Goal: Information Seeking & Learning: Learn about a topic

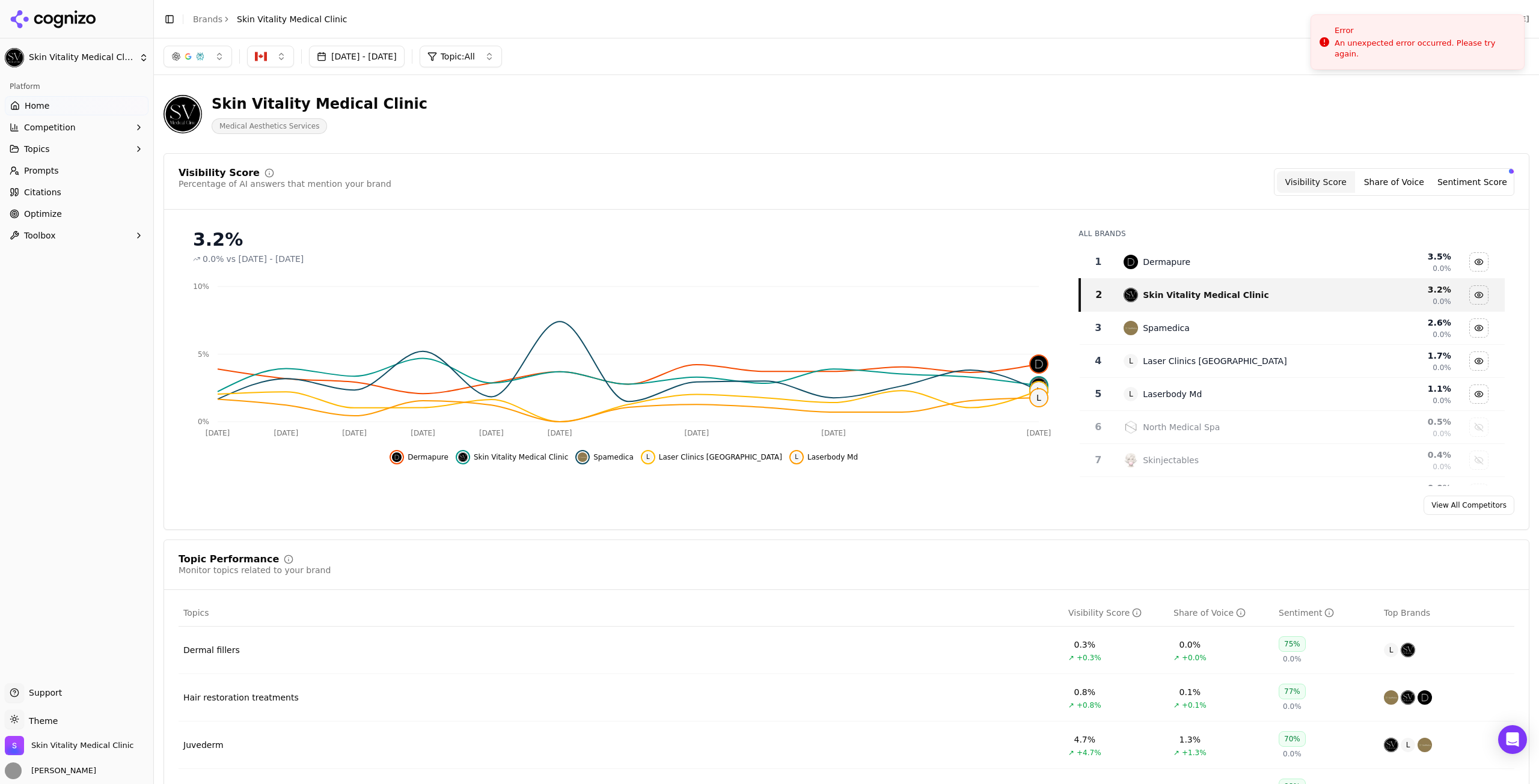
click at [378, 52] on button "[DATE] - [DATE]" at bounding box center [357, 56] width 96 height 22
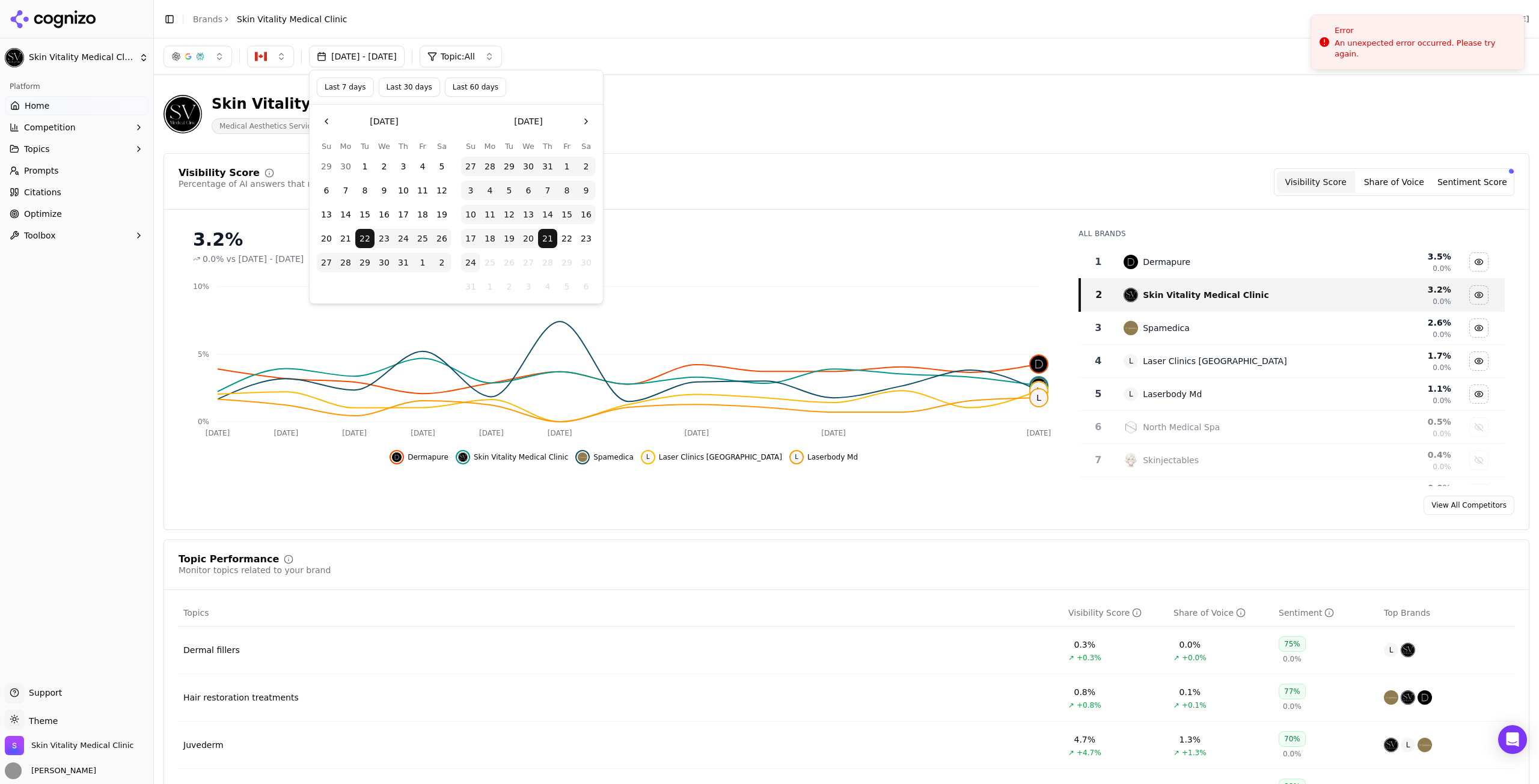
click at [339, 91] on button "Last 7 days" at bounding box center [345, 87] width 57 height 19
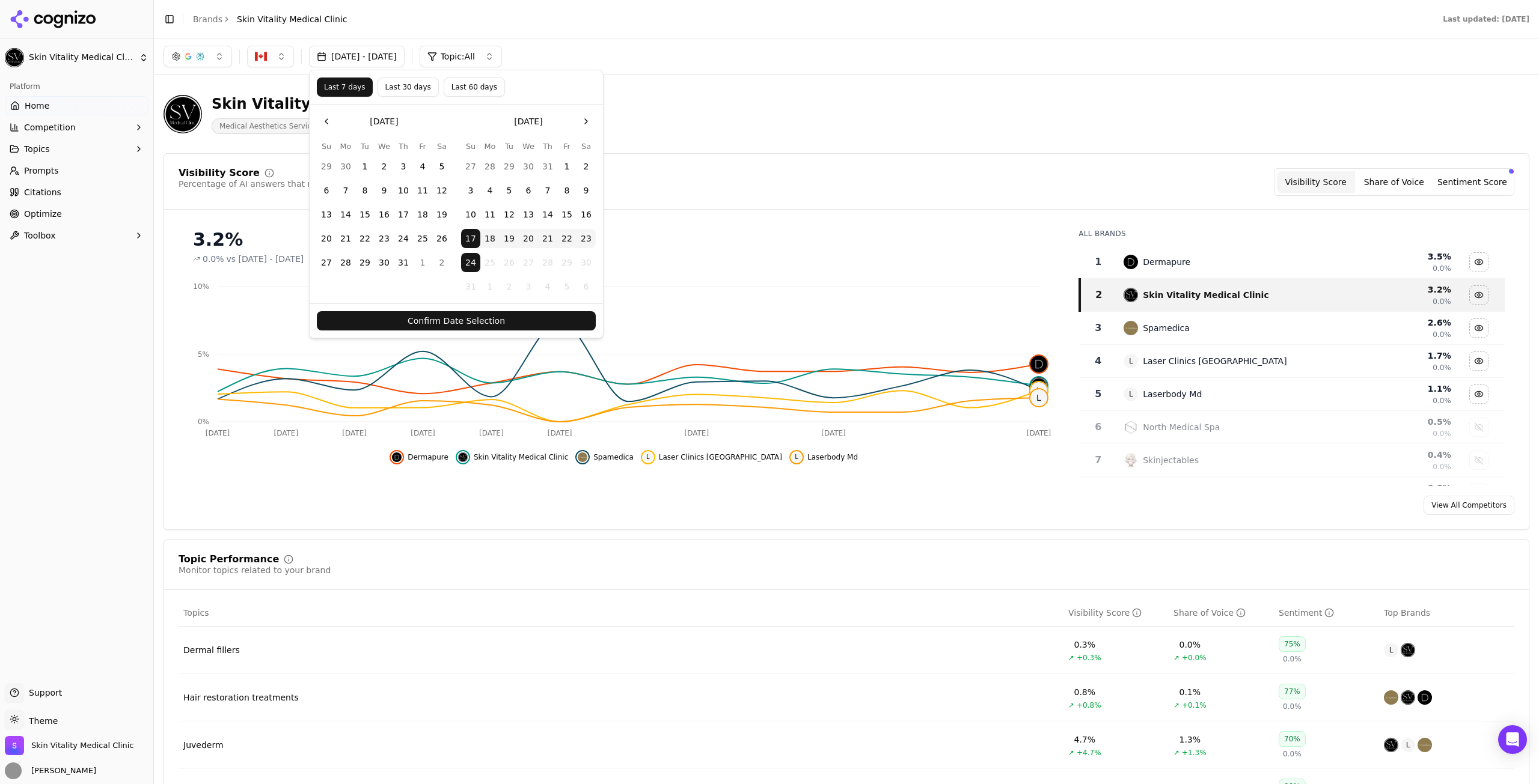
click at [531, 315] on button "Confirm Date Selection" at bounding box center [456, 321] width 279 height 19
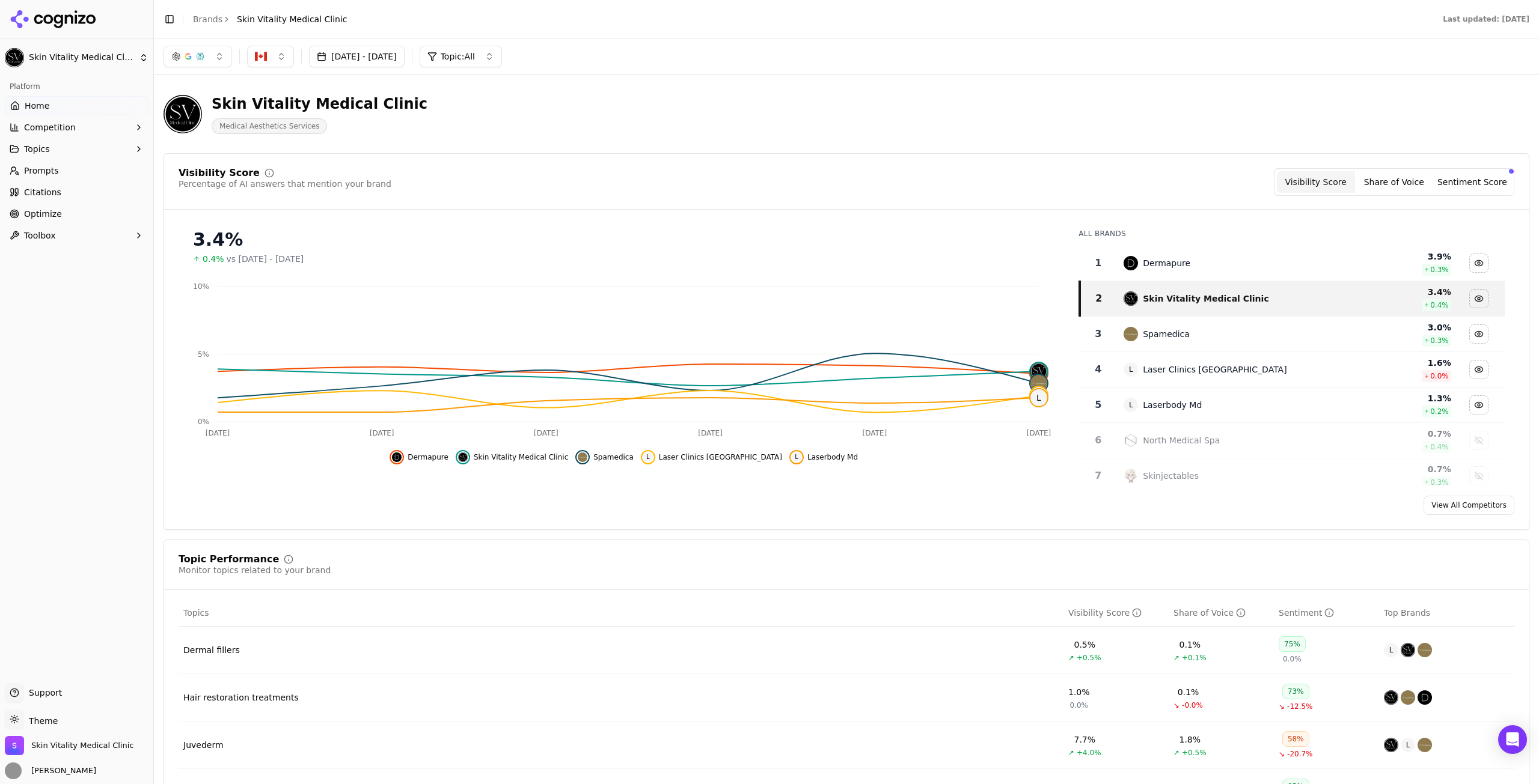
click at [374, 53] on button "[DATE] - [DATE]" at bounding box center [357, 56] width 96 height 22
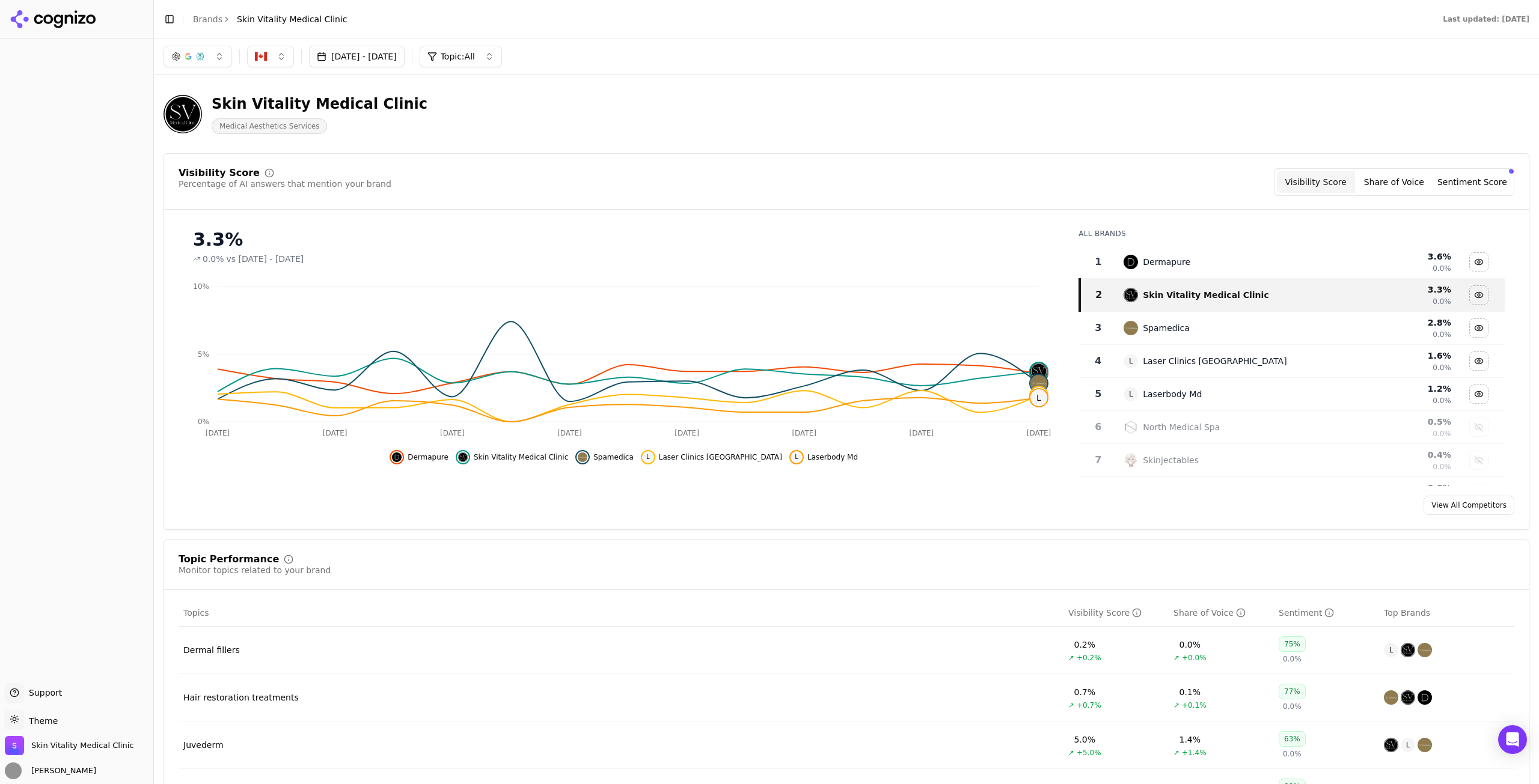
click at [382, 66] on button "Jul 25, 2025 - Aug 24, 2025" at bounding box center [357, 56] width 96 height 22
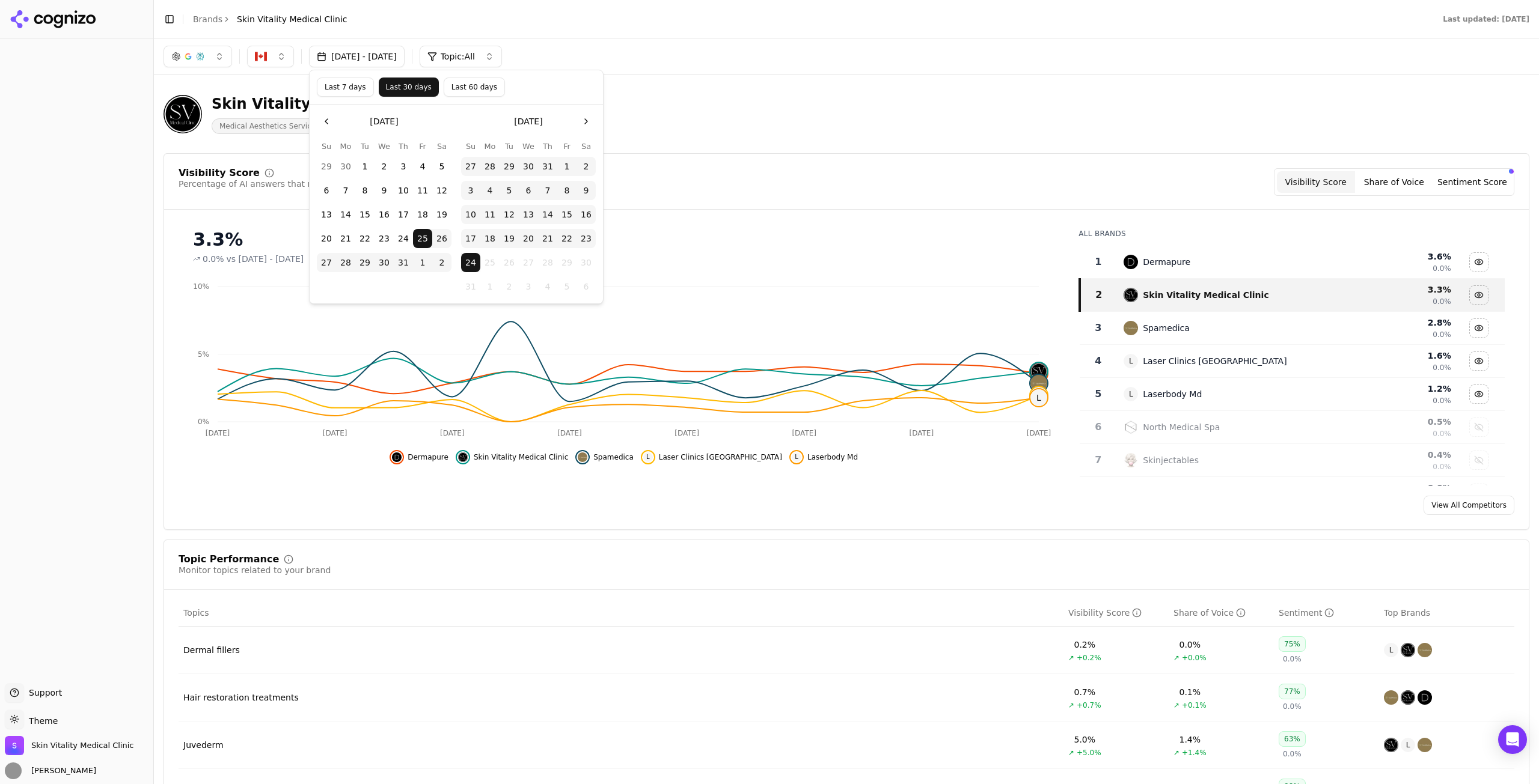
click at [354, 92] on button "Last 7 days" at bounding box center [345, 87] width 57 height 19
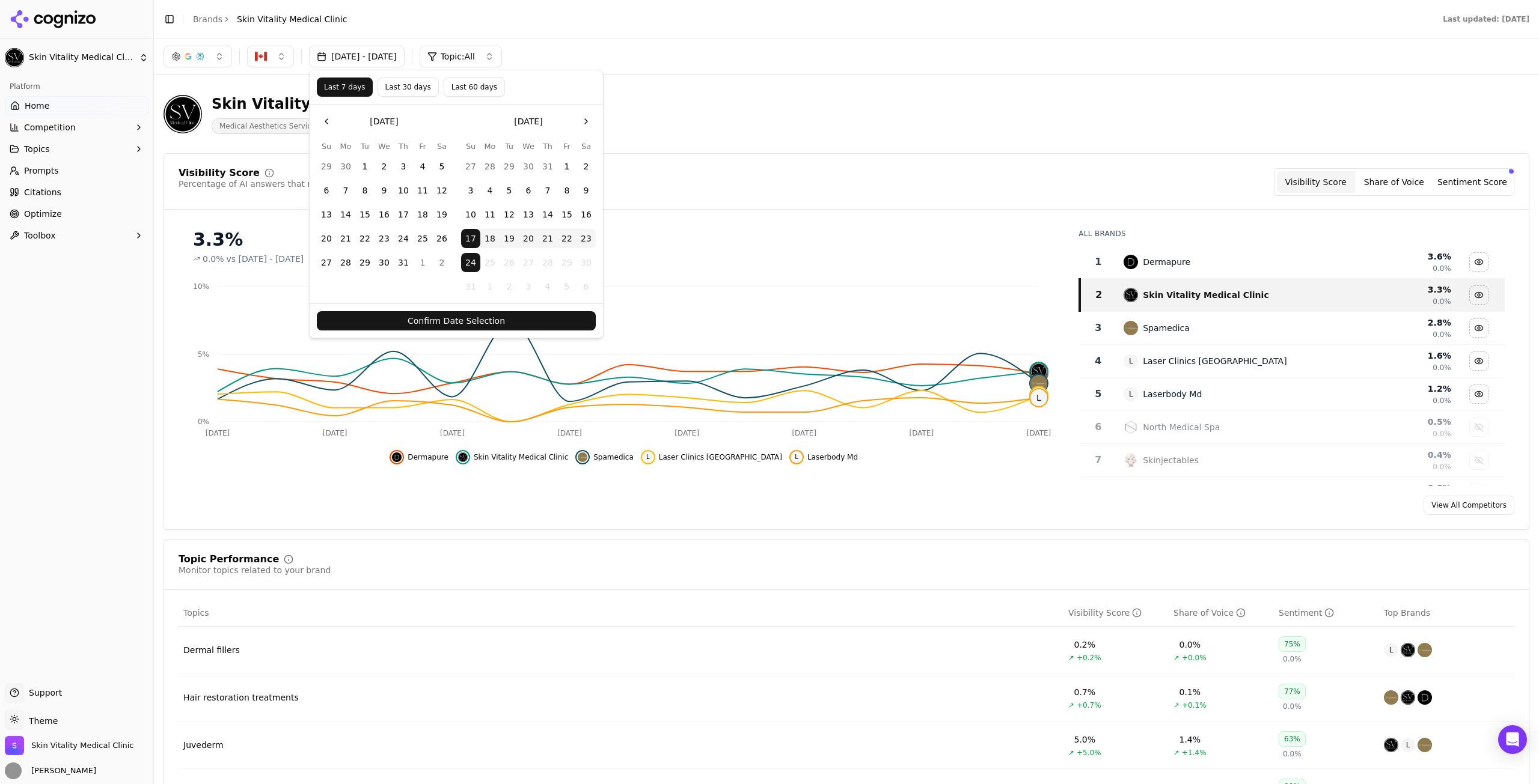
click at [564, 222] on button "15" at bounding box center [567, 215] width 19 height 19
click at [564, 238] on button "22" at bounding box center [567, 238] width 19 height 19
click at [555, 314] on button "Confirm Date Selection" at bounding box center [456, 321] width 279 height 19
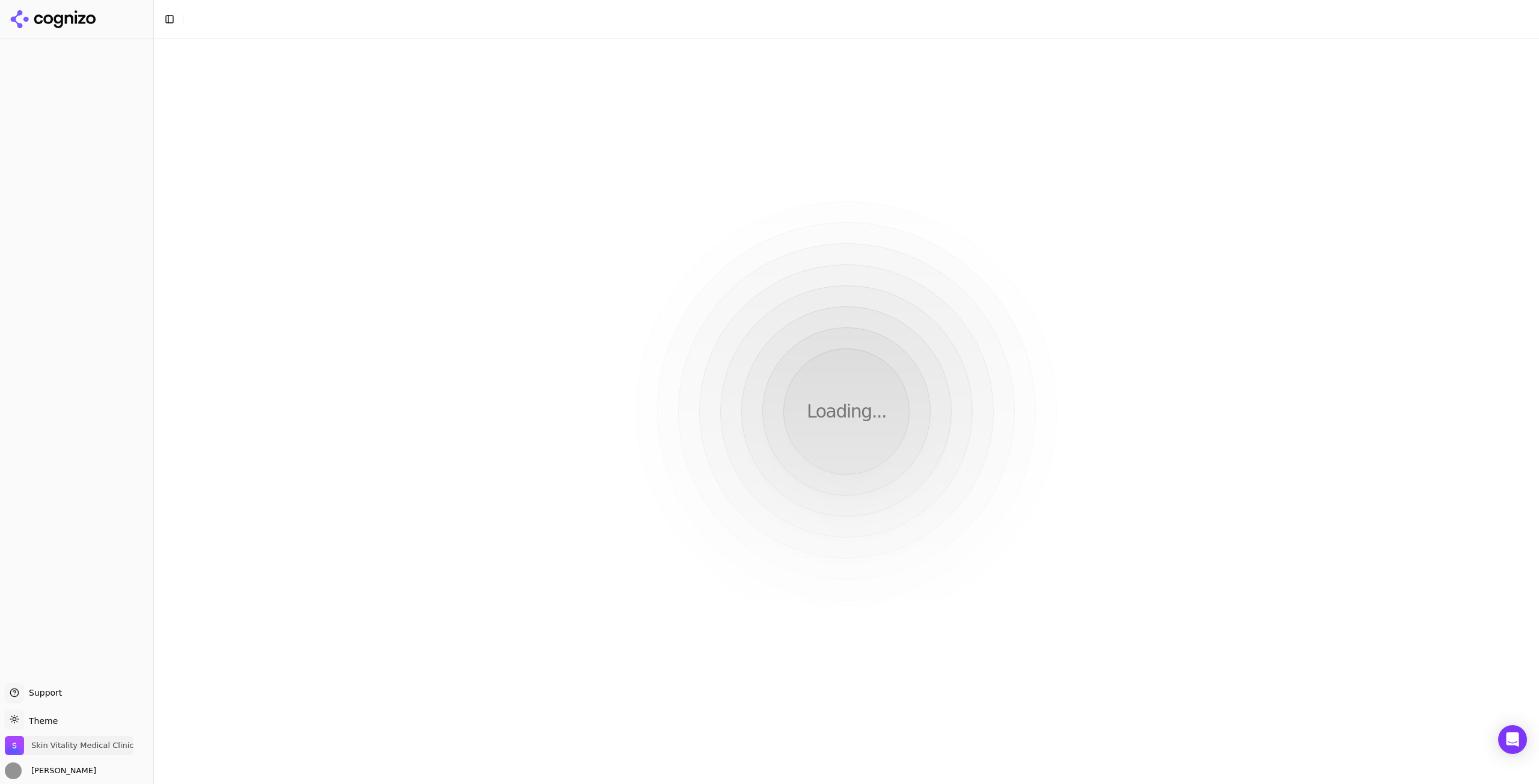
click at [85, 746] on span "Skin Vitality Medical Clinic" at bounding box center [82, 745] width 102 height 10
click at [214, 700] on div "Skin Vitality Medical Clinic Admin Manage" at bounding box center [117, 710] width 227 height 41
click at [209, 713] on button "Manage" at bounding box center [196, 710] width 47 height 14
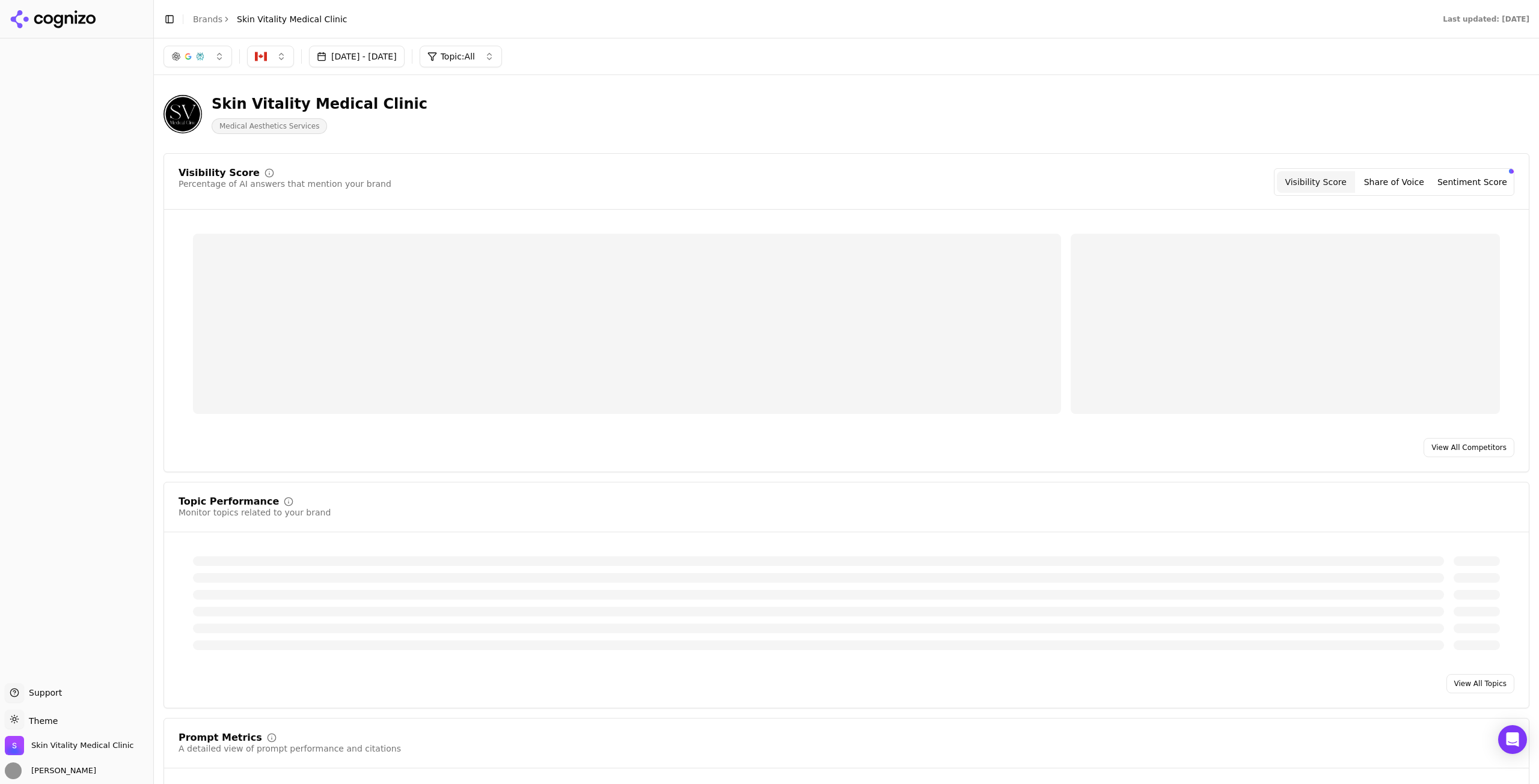
click at [381, 56] on button "Jul 25, 2025 - Aug 24, 2025" at bounding box center [357, 56] width 96 height 22
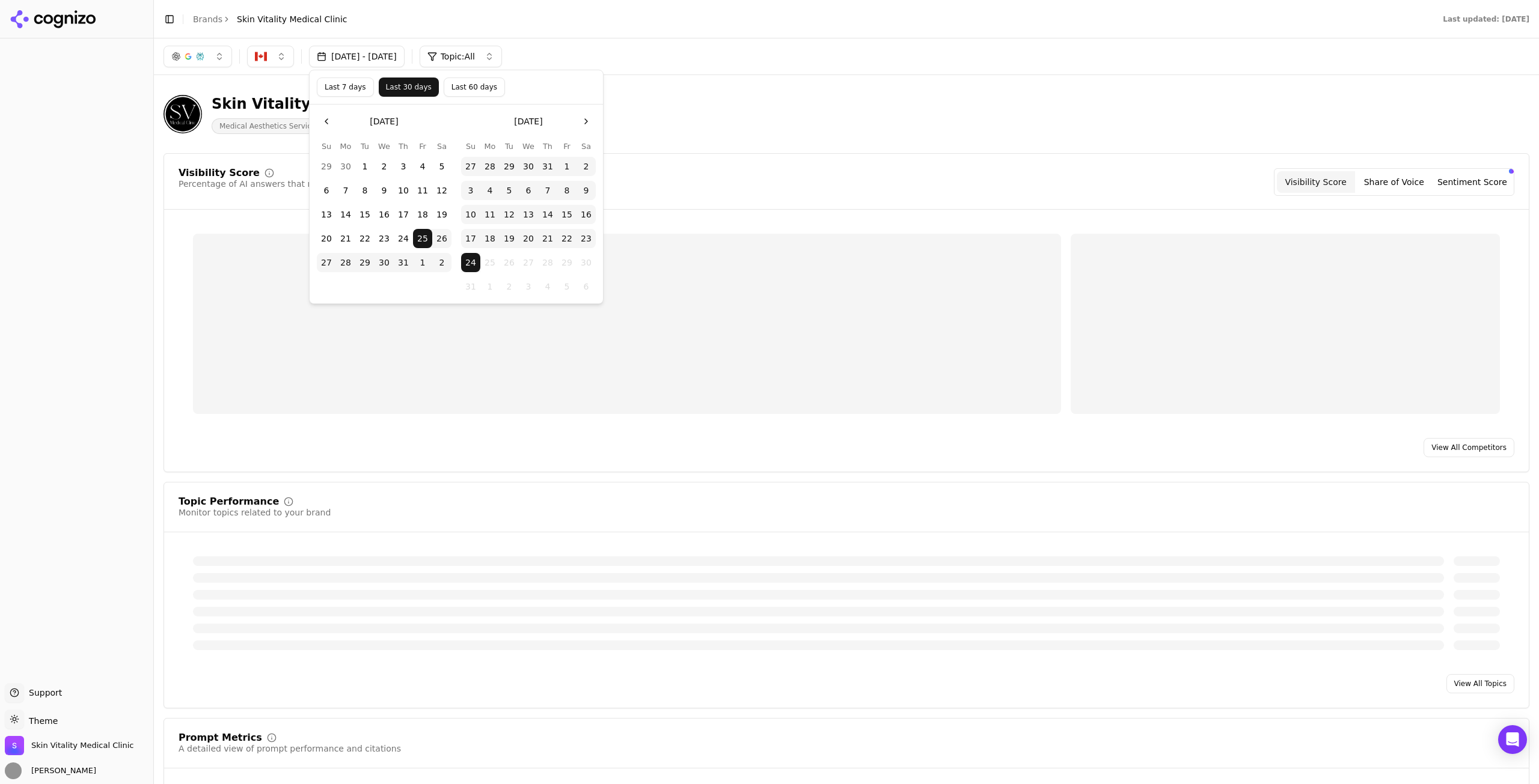
click at [352, 94] on button "Last 7 days" at bounding box center [345, 87] width 57 height 19
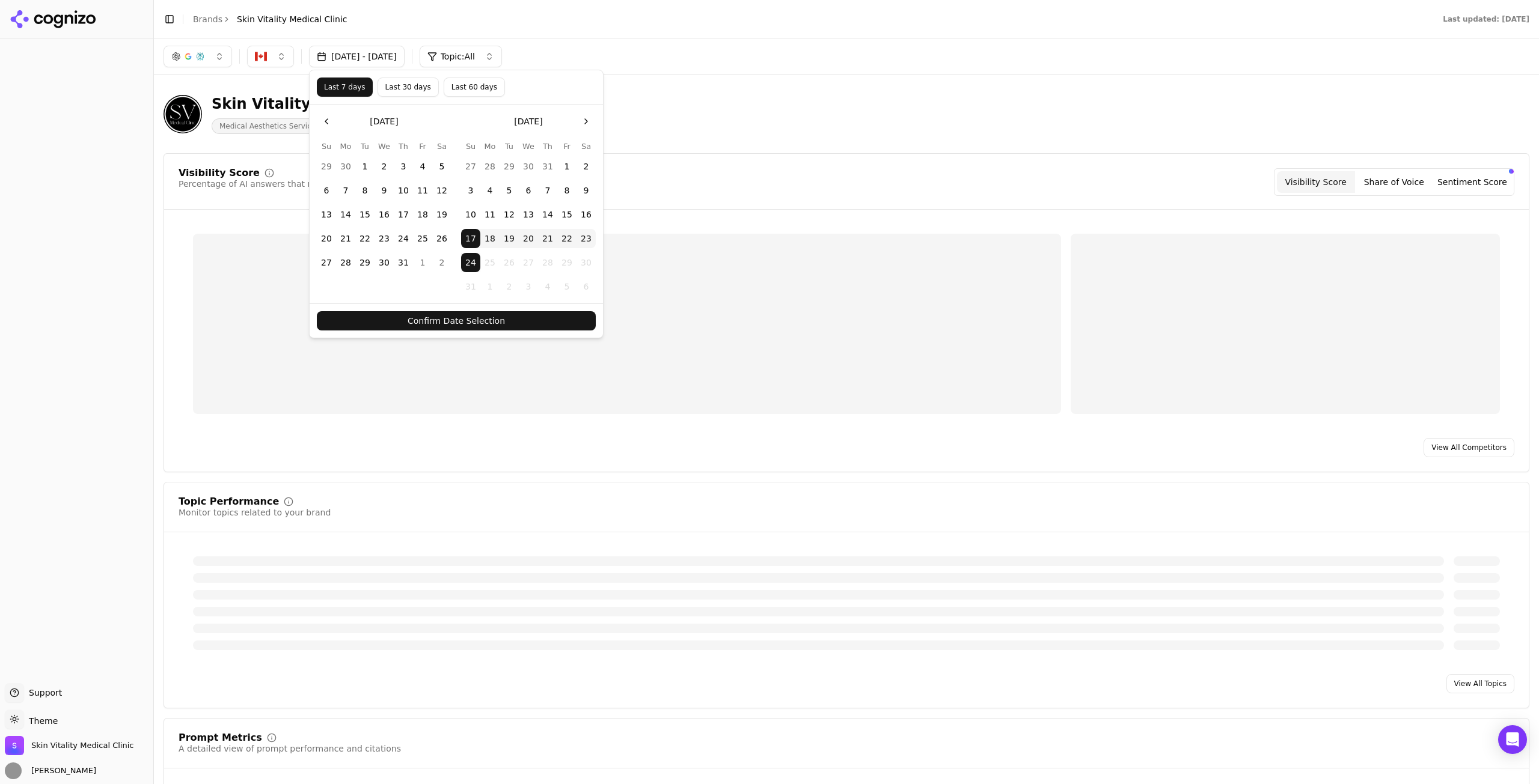
click at [565, 214] on button "15" at bounding box center [567, 215] width 19 height 19
click at [571, 234] on button "22" at bounding box center [567, 238] width 19 height 19
click at [560, 318] on button "Confirm Date Selection" at bounding box center [456, 321] width 279 height 19
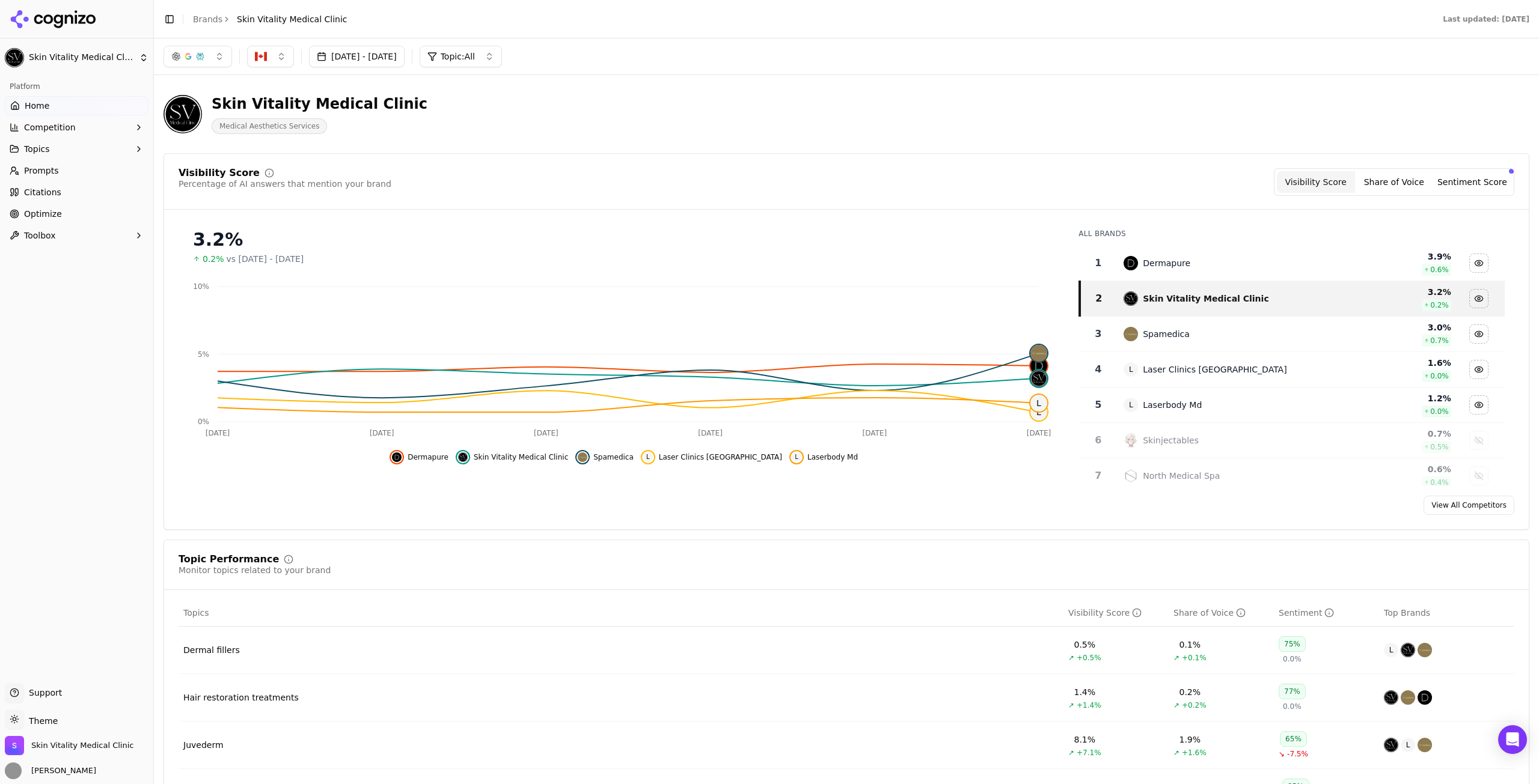
click at [401, 52] on button "Aug 15, 2025 - Aug 22, 2025" at bounding box center [357, 56] width 96 height 22
click at [340, 90] on button "Last 7 days" at bounding box center [345, 87] width 57 height 19
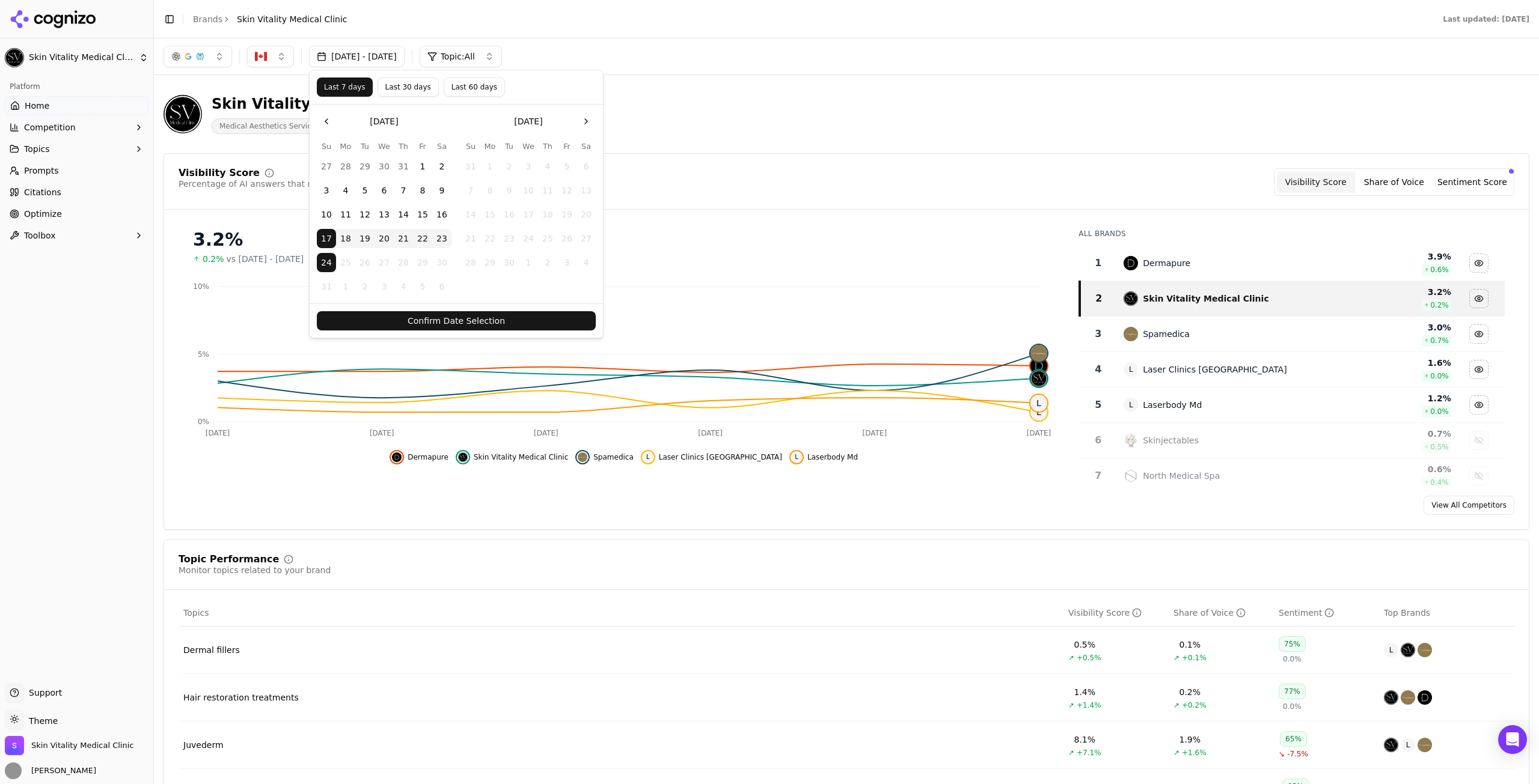
click at [528, 315] on button "Confirm Date Selection" at bounding box center [456, 321] width 279 height 19
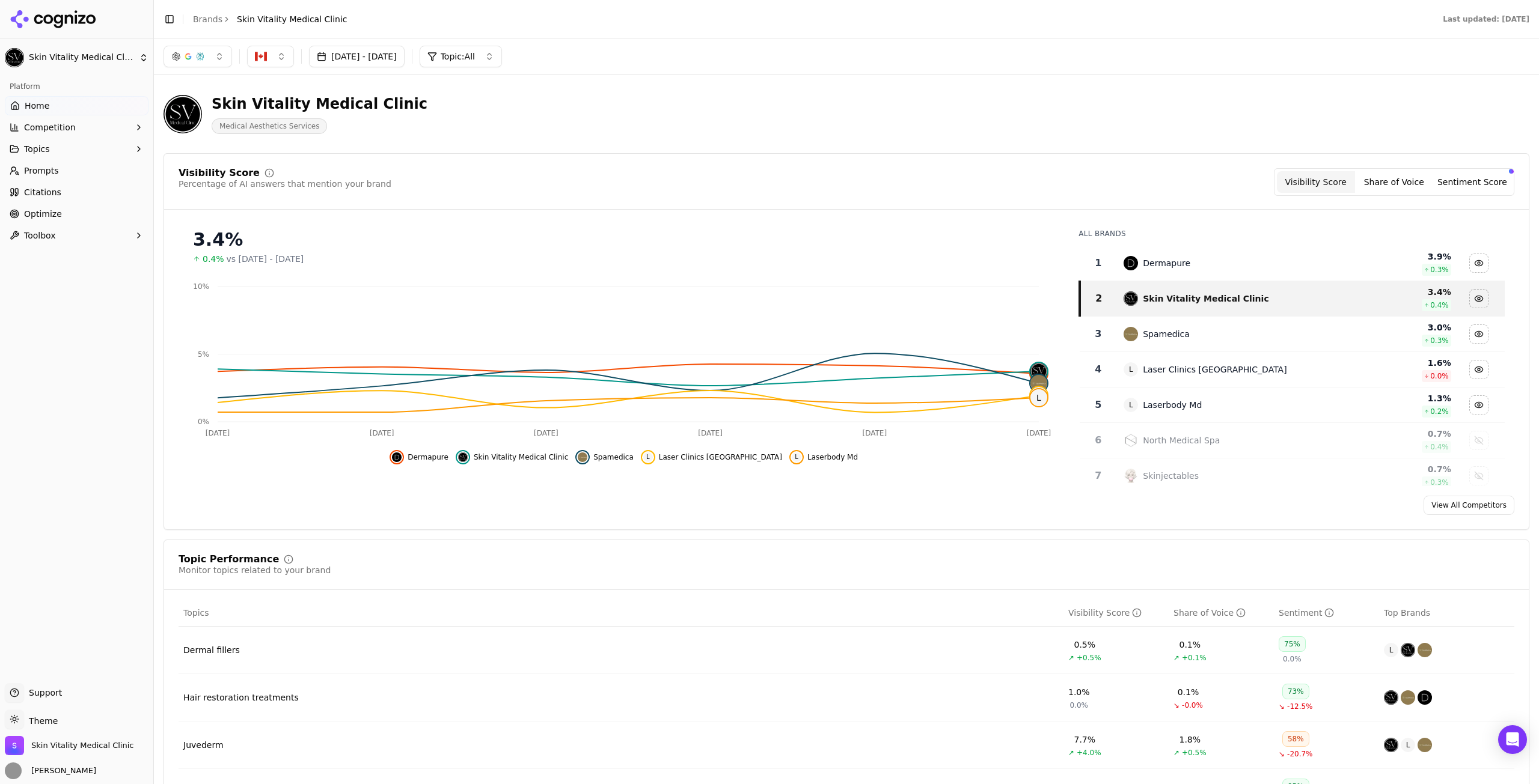
click at [332, 52] on button "[DATE] - [DATE]" at bounding box center [357, 56] width 96 height 22
click at [65, 356] on div "Platform Home Competition Topics Prompts Citations Optimize Toolbox" at bounding box center [77, 375] width 153 height 606
click at [1414, 179] on button "Share of Voice" at bounding box center [1394, 182] width 79 height 22
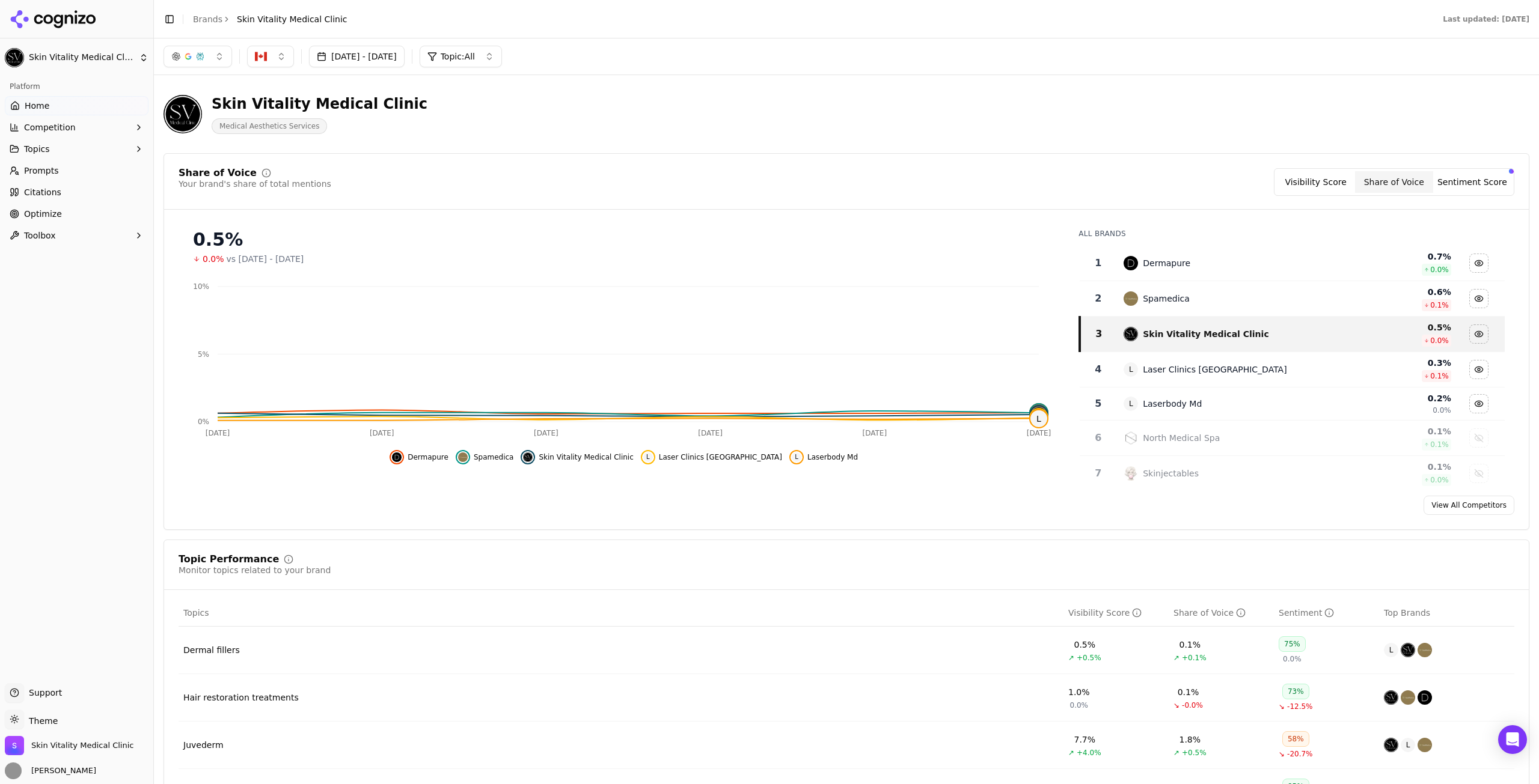
click at [1471, 191] on button "Sentiment Score" at bounding box center [1472, 182] width 79 height 22
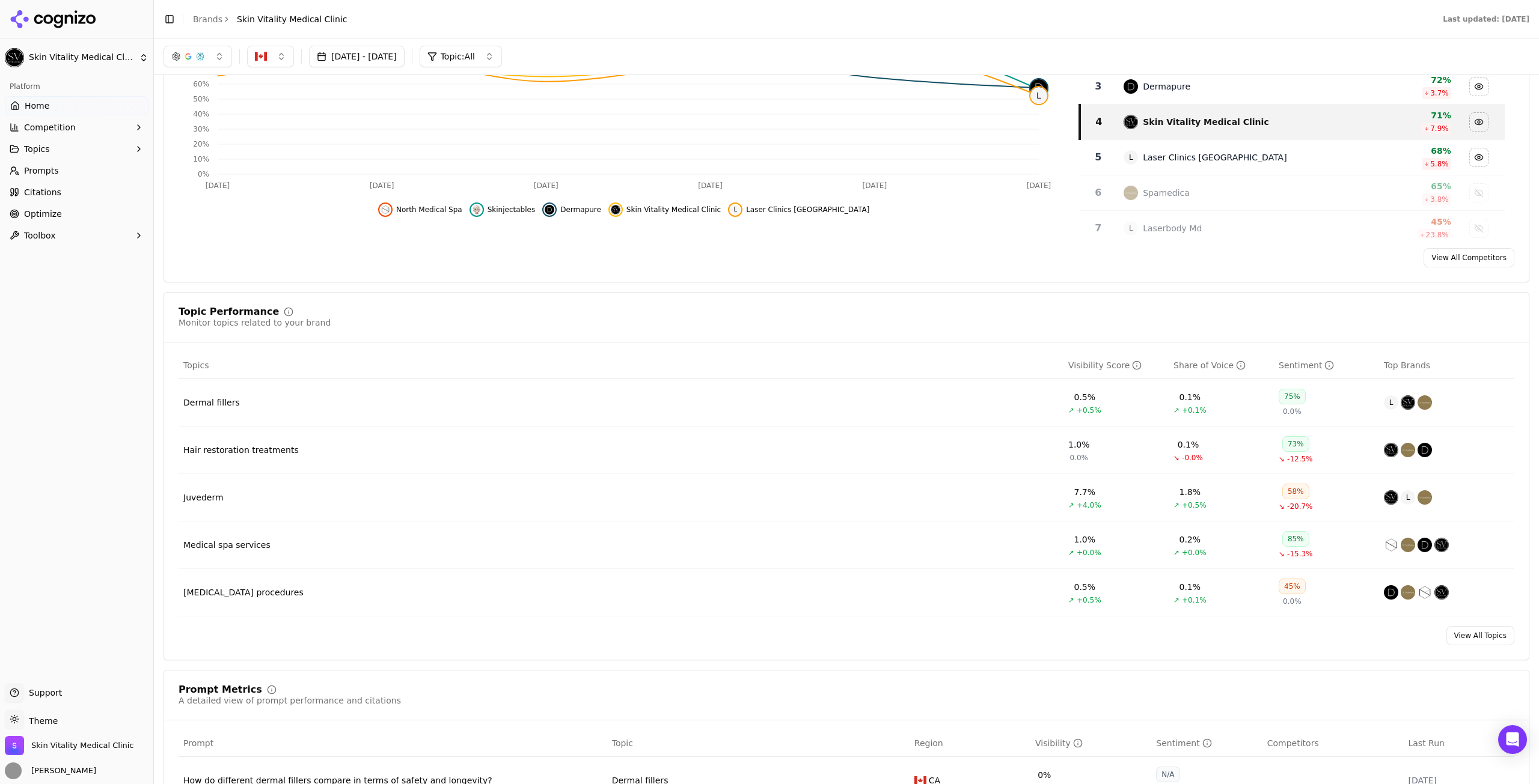
scroll to position [240, 0]
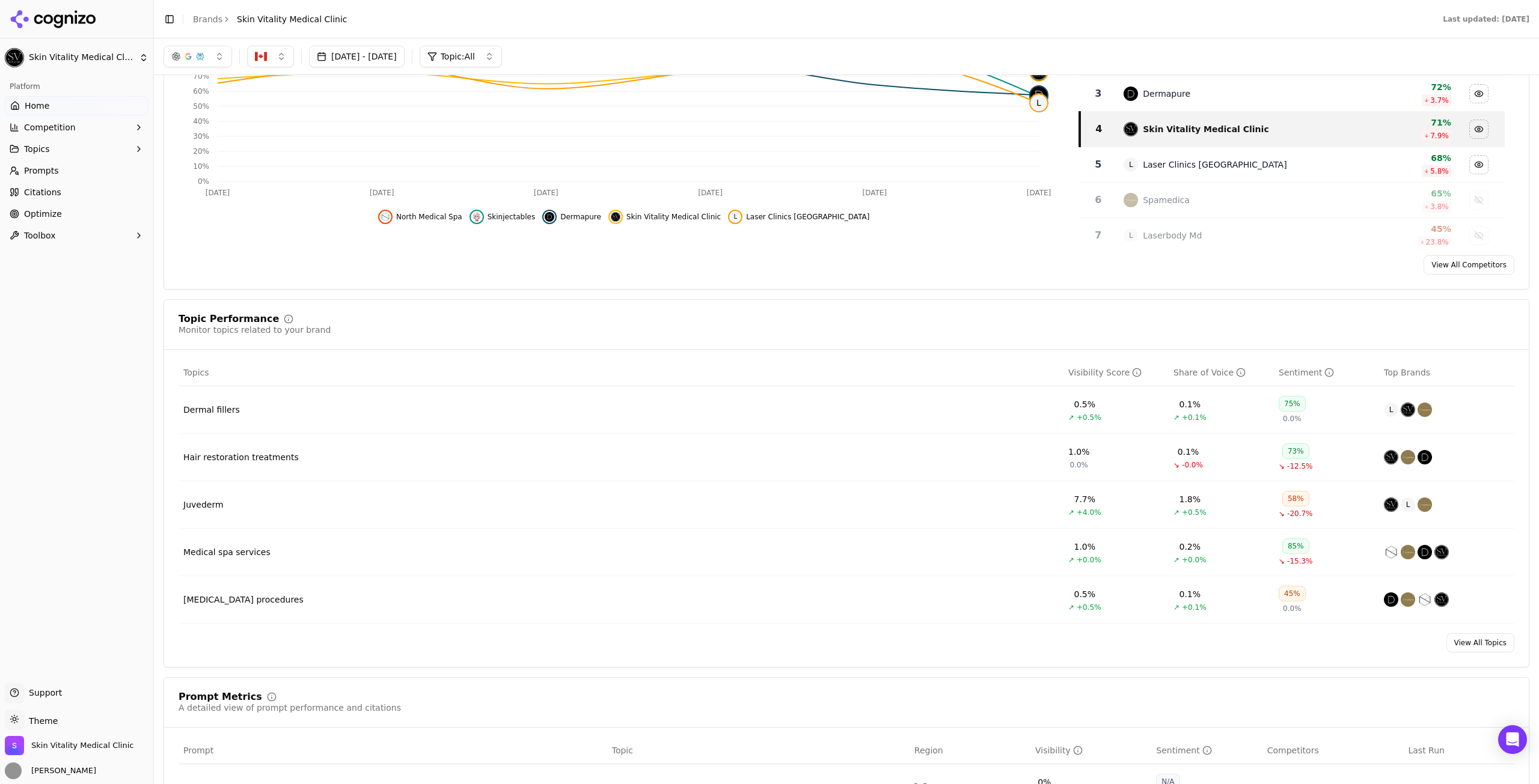
click at [67, 176] on link "Prompts" at bounding box center [77, 170] width 144 height 19
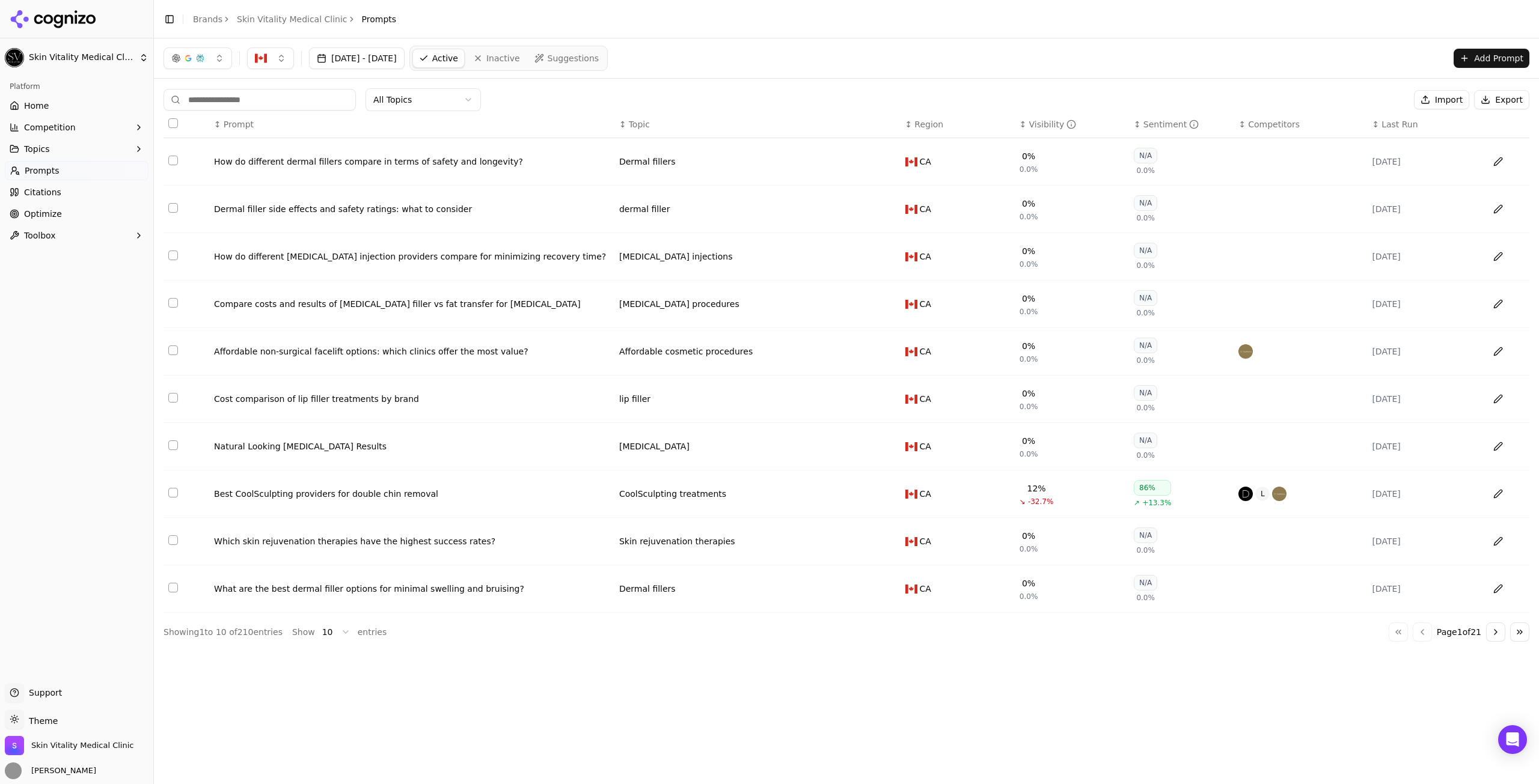
click at [1148, 113] on th "↕ Sentiment" at bounding box center [1181, 125] width 105 height 27
click at [1152, 131] on th "↕ Sentiment" at bounding box center [1181, 125] width 105 height 27
click at [1156, 123] on div "Sentiment" at bounding box center [1171, 124] width 55 height 12
click at [1156, 131] on th "↓ Sentiment" at bounding box center [1181, 125] width 105 height 27
click at [1147, 125] on div "Sentiment" at bounding box center [1171, 124] width 55 height 12
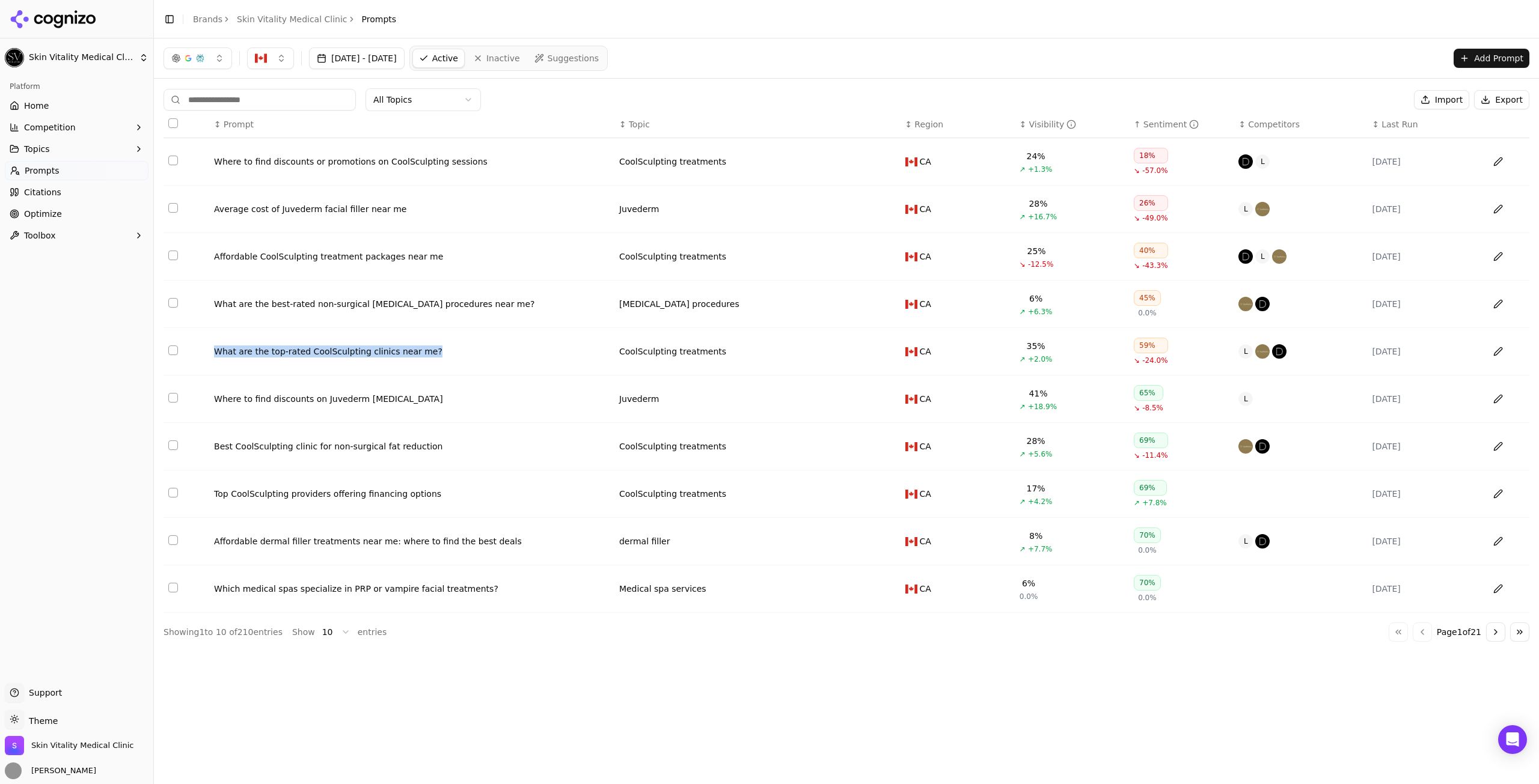
drag, startPoint x: 209, startPoint y: 349, endPoint x: 423, endPoint y: 372, distance: 215.2
click at [423, 372] on tr "What are the top-rated CoolSculpting clinics near me? CoolSculpting treatments …" at bounding box center [847, 352] width 1366 height 47
copy tr "What are the top-rated CoolSculpting clinics near me?"
click at [1046, 113] on th "↕ Visibility" at bounding box center [1072, 125] width 114 height 27
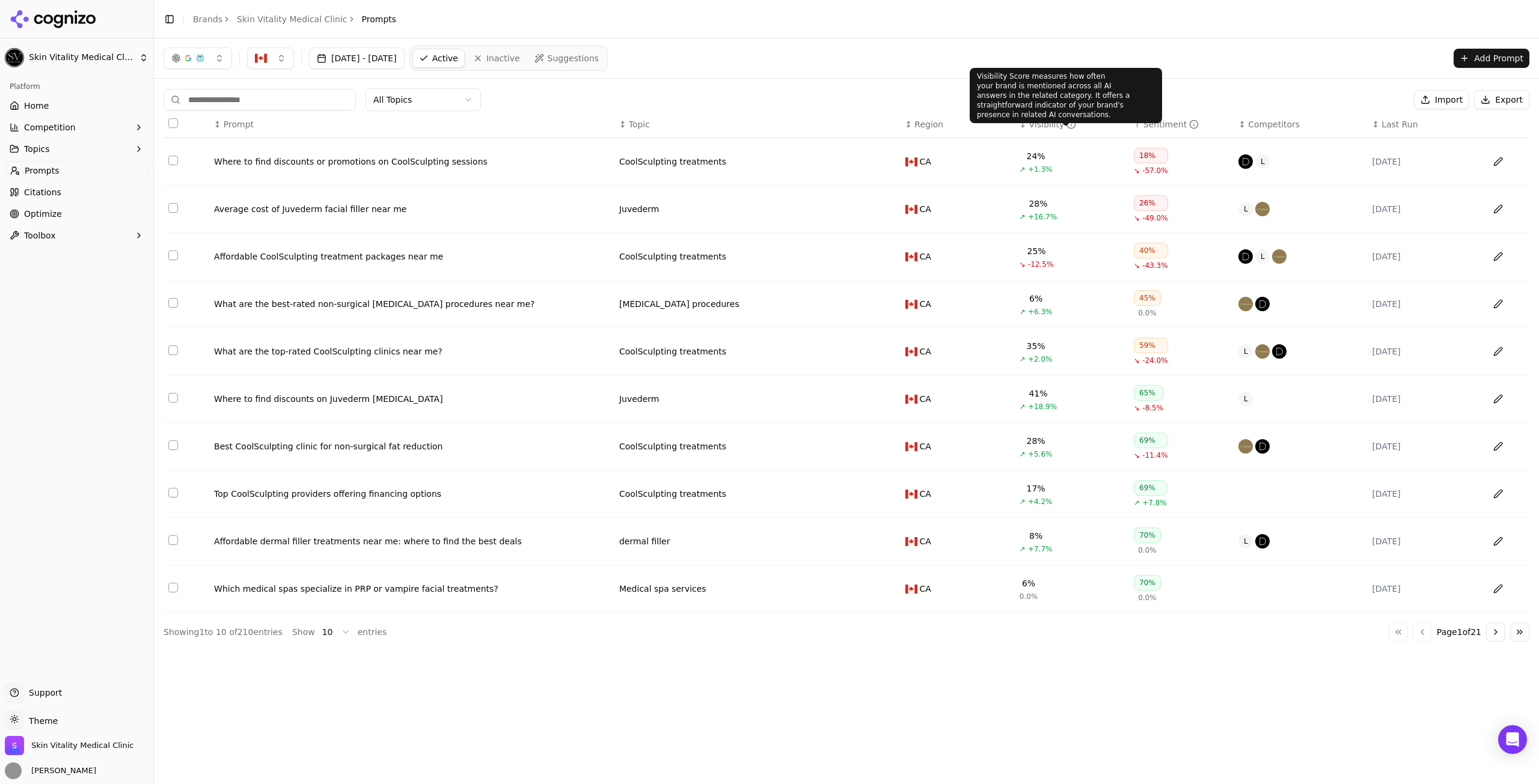
click at [1068, 130] on div "Visibility" at bounding box center [1053, 124] width 47 height 12
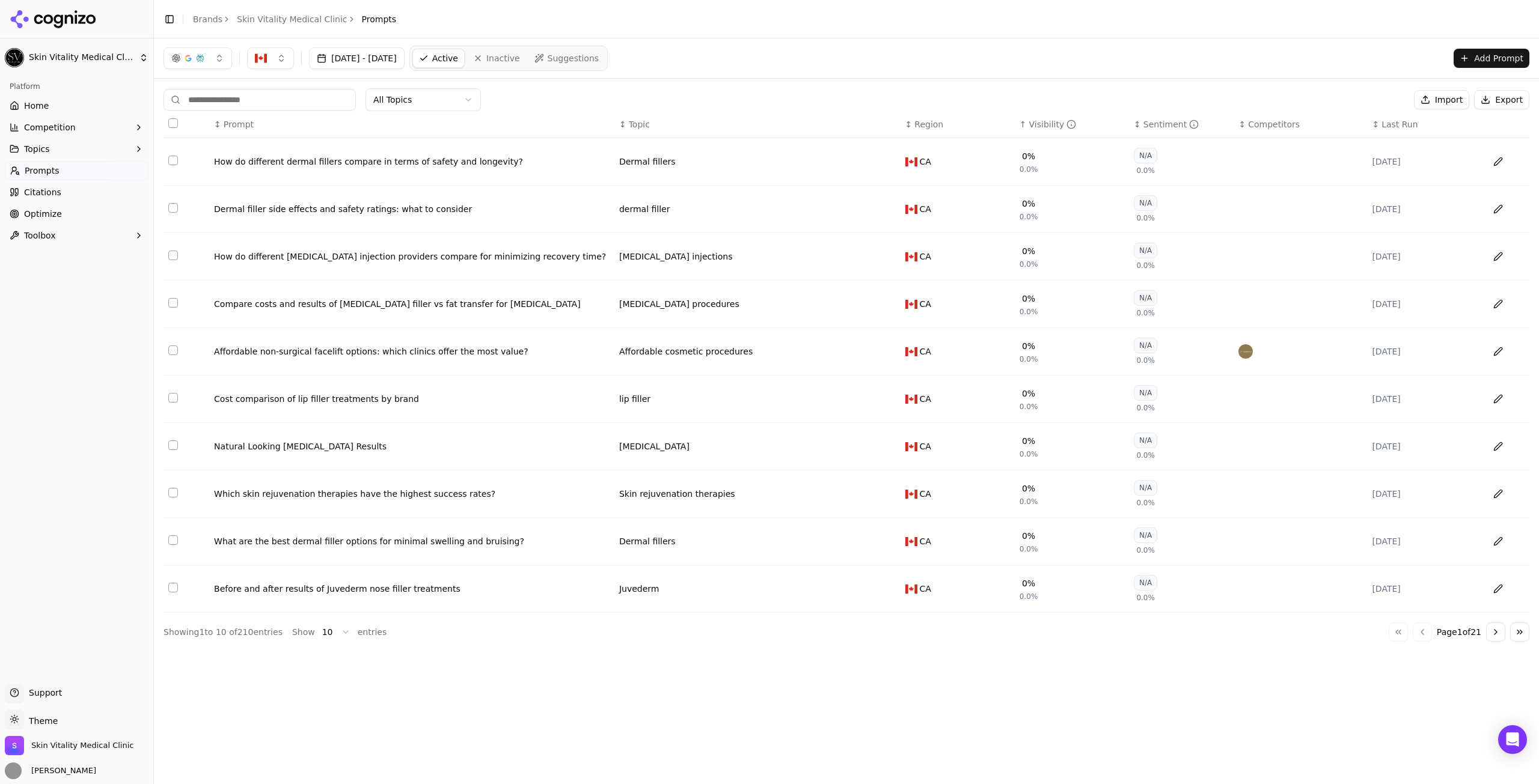
click at [1041, 130] on div "Visibility" at bounding box center [1053, 124] width 47 height 12
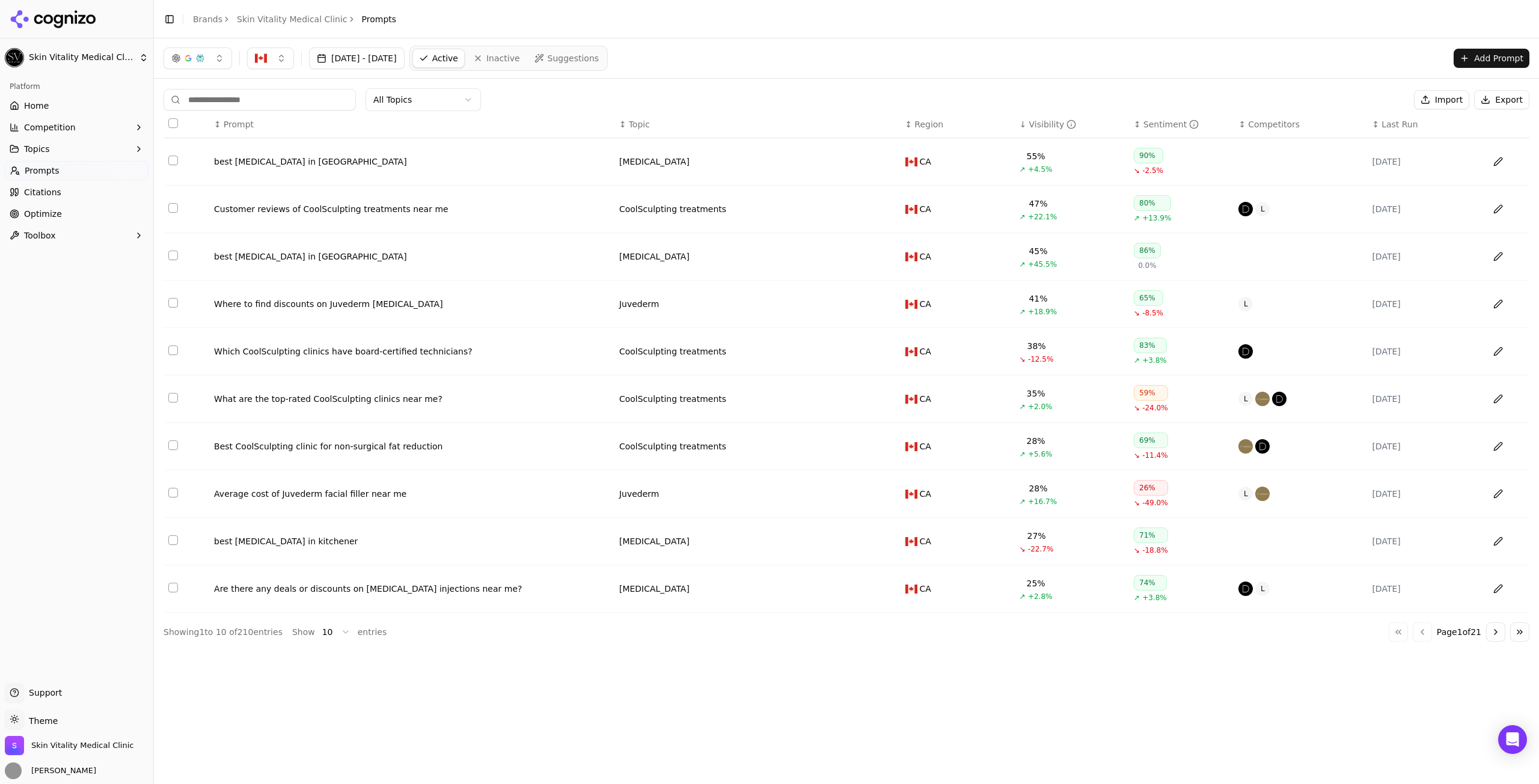
click at [273, 101] on input at bounding box center [259, 99] width 192 height 22
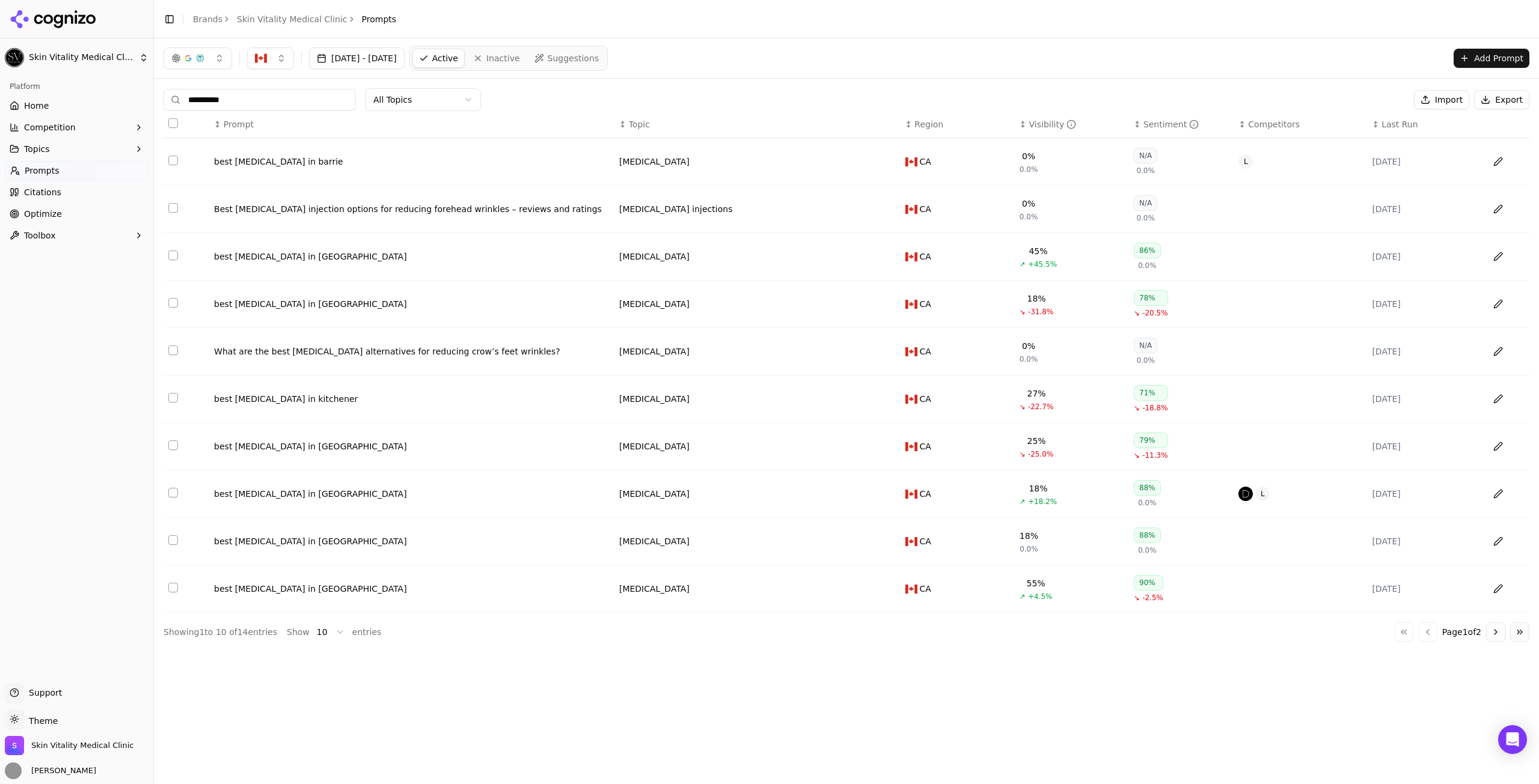
click at [321, 635] on html "**********" at bounding box center [769, 392] width 1539 height 784
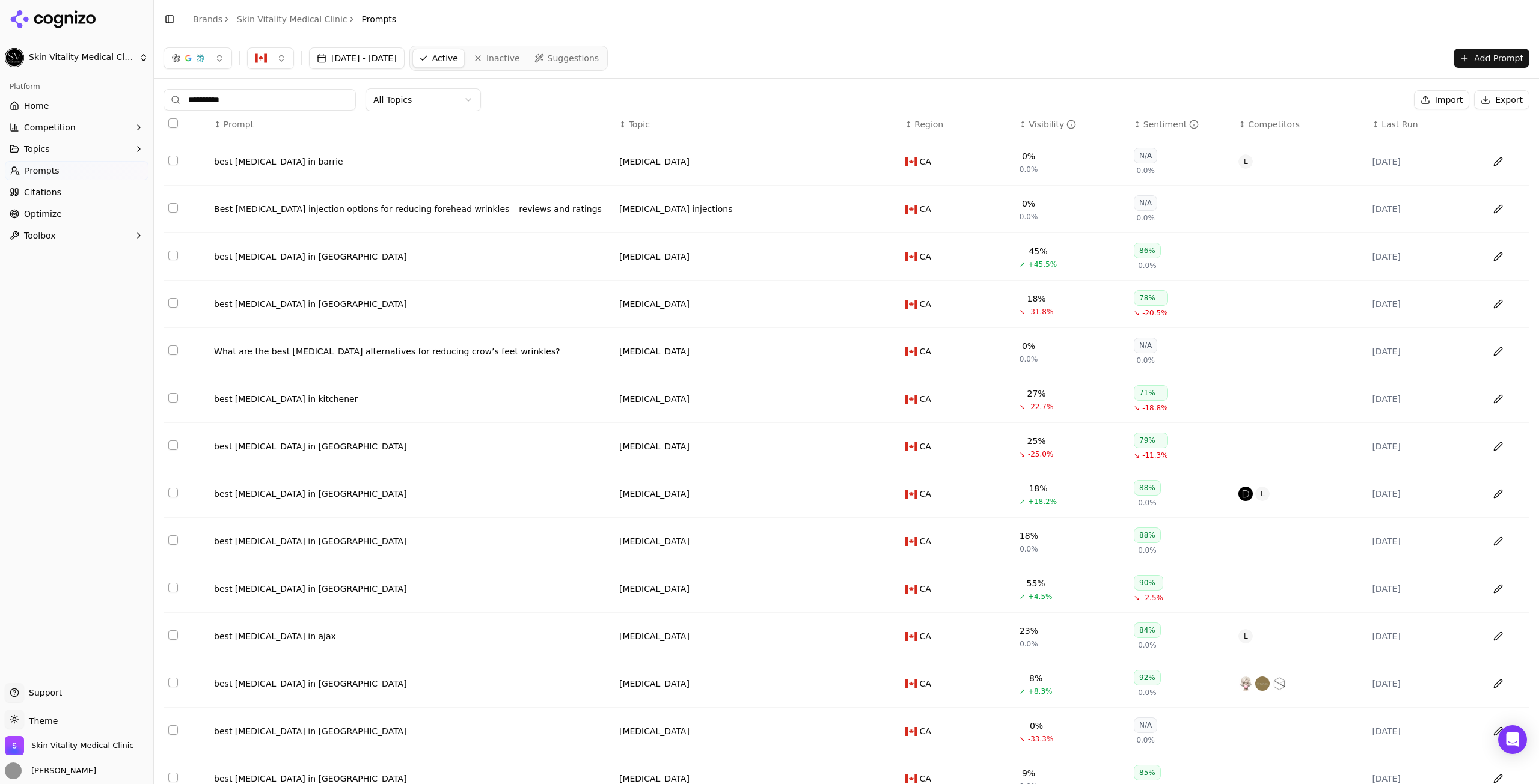
click at [291, 100] on input "**********" at bounding box center [259, 99] width 192 height 22
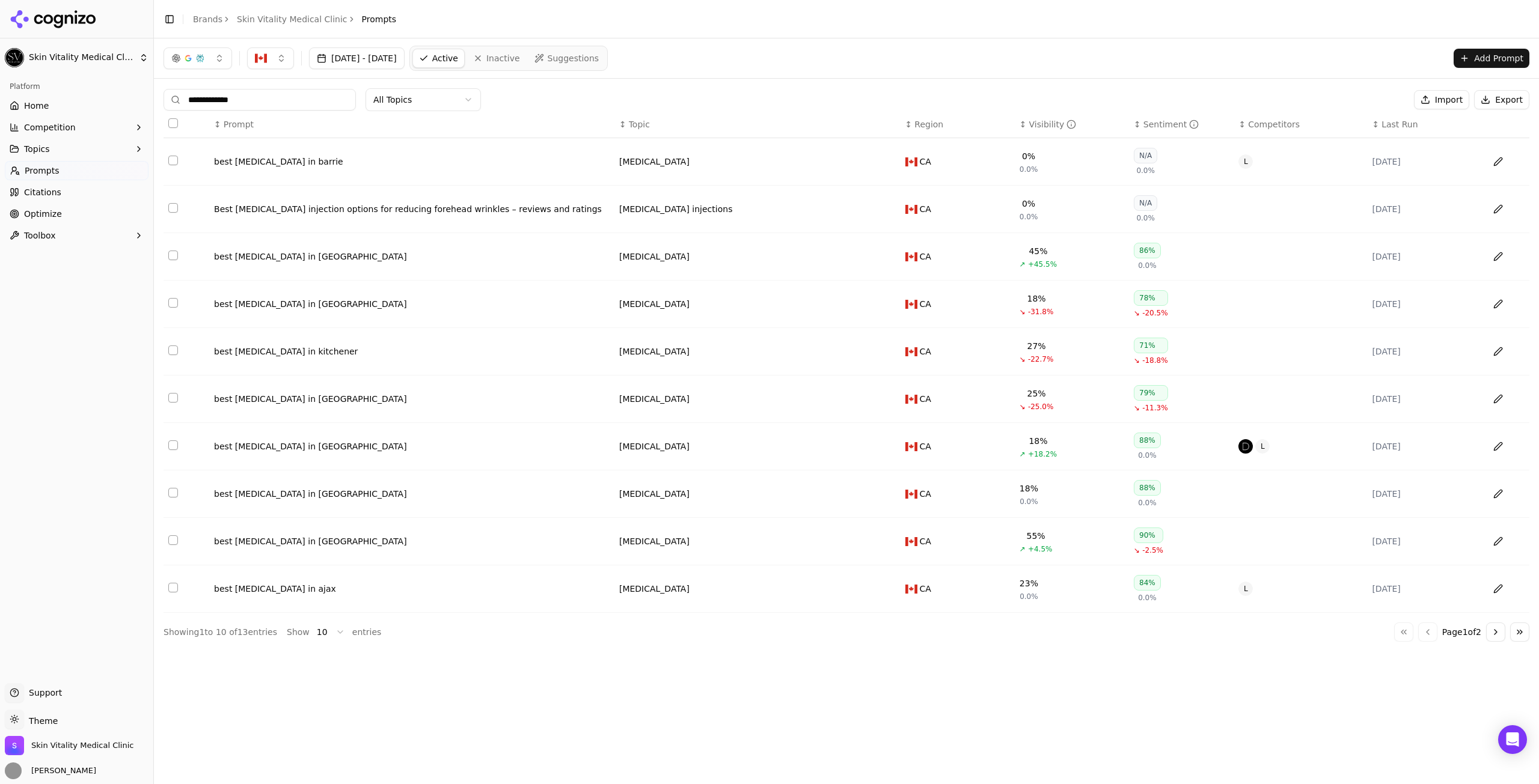
type input "**********"
